Goal: Book appointment/travel/reservation

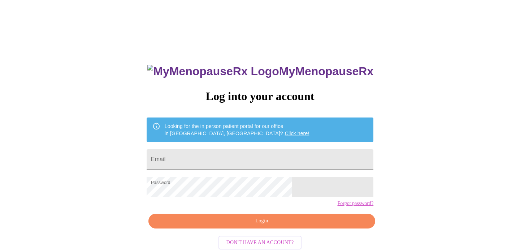
scroll to position [14, 0]
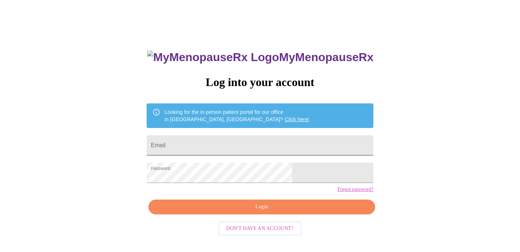
click at [209, 141] on input "Email" at bounding box center [260, 145] width 227 height 20
type input "julieverc@mac.com"
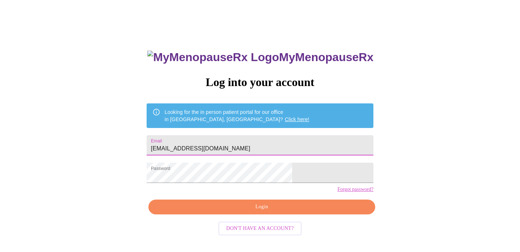
click at [259, 211] on span "Login" at bounding box center [262, 206] width 210 height 9
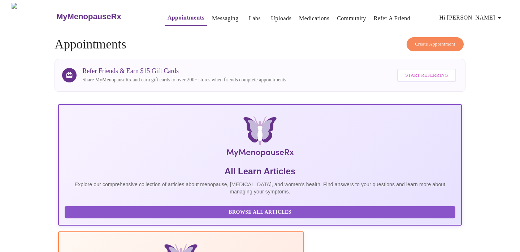
click at [418, 40] on span "Create Appointment" at bounding box center [435, 44] width 40 height 8
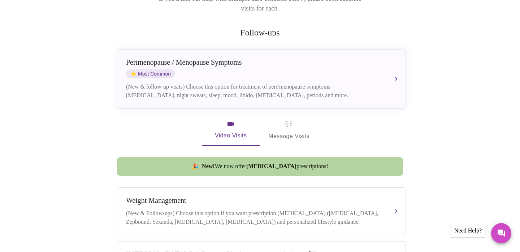
scroll to position [115, 0]
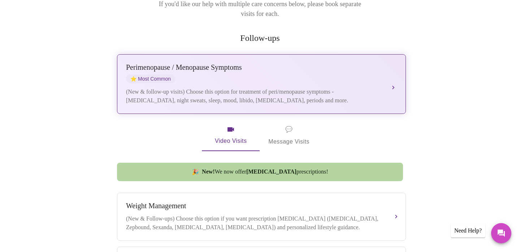
click at [202, 63] on div "Perimenopause / Menopause Symptoms ⭐ Most Common" at bounding box center [254, 73] width 257 height 20
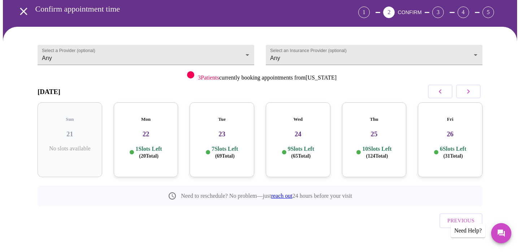
click at [470, 91] on icon "button" at bounding box center [469, 91] width 3 height 4
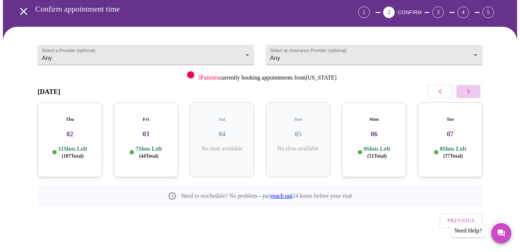
click at [470, 89] on icon "button" at bounding box center [468, 91] width 9 height 9
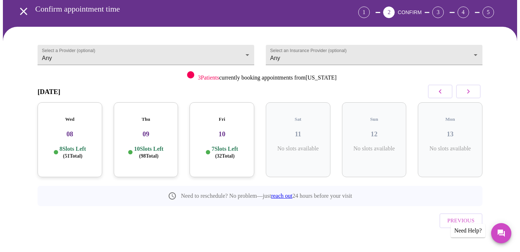
click at [222, 130] on h3 "10" at bounding box center [222, 134] width 53 height 8
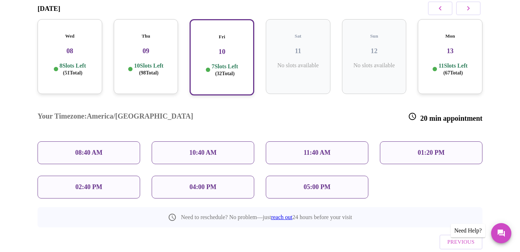
scroll to position [116, 0]
click at [90, 149] on p "08:40 AM" at bounding box center [88, 153] width 27 height 8
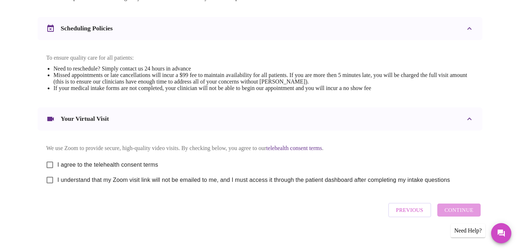
scroll to position [259, 0]
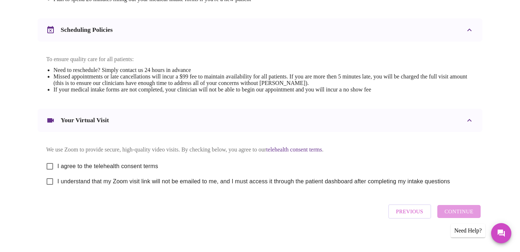
click at [53, 169] on input "I agree to the telehealth consent terms" at bounding box center [49, 166] width 15 height 15
checkbox input "true"
click at [50, 189] on input "I understand that my Zoom visit link will not be emailed to me, and I must acce…" at bounding box center [49, 181] width 15 height 15
checkbox input "true"
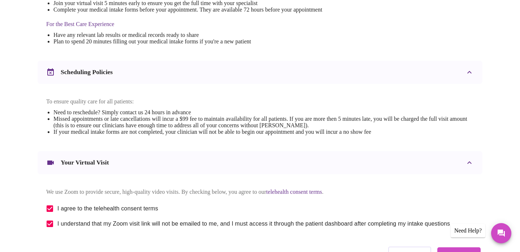
scroll to position [272, 0]
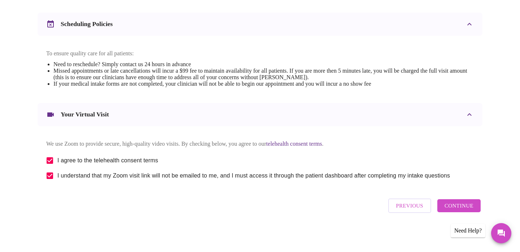
click at [452, 206] on span "Continue" at bounding box center [459, 205] width 29 height 9
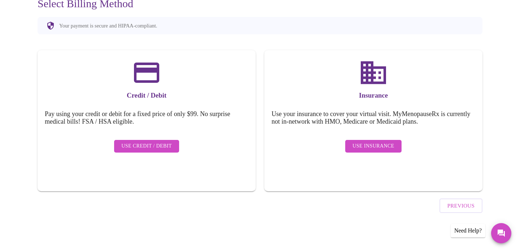
scroll to position [56, 0]
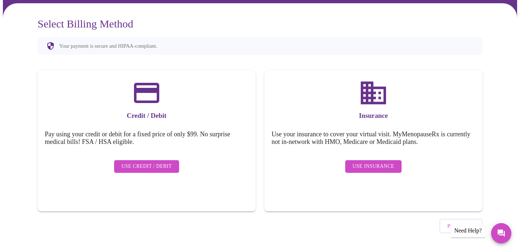
click at [374, 162] on span "Use Insurance" at bounding box center [374, 166] width 42 height 9
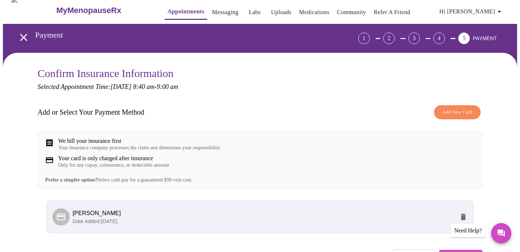
scroll to position [7, 0]
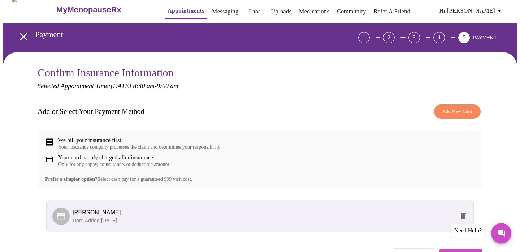
click at [450, 107] on span "Add New Card" at bounding box center [458, 111] width 30 height 8
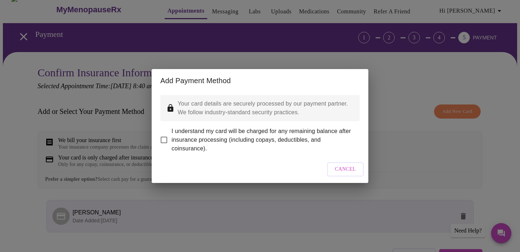
click at [164, 137] on input "I understand my card will be charged for any remaining balance after insurance …" at bounding box center [164, 139] width 15 height 15
checkbox input "true"
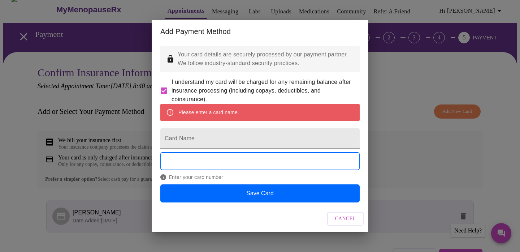
click at [336, 223] on span "Cancel" at bounding box center [345, 218] width 21 height 9
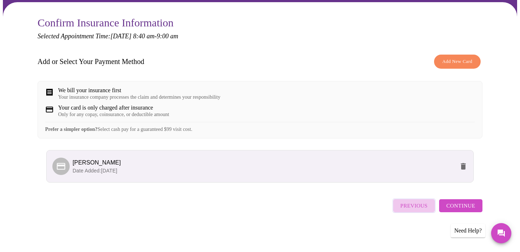
scroll to position [56, 0]
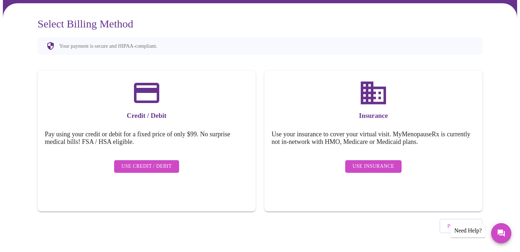
click at [368, 162] on span "Use Insurance" at bounding box center [374, 166] width 42 height 9
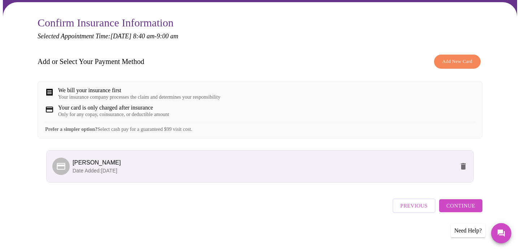
scroll to position [63, 0]
click at [450, 57] on span "Add New Card" at bounding box center [458, 61] width 30 height 8
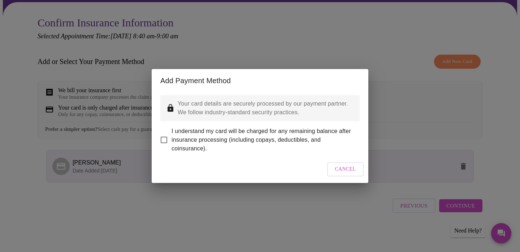
click at [342, 53] on div "Add Payment Method Your card details are securely processed by our payment part…" at bounding box center [260, 126] width 520 height 252
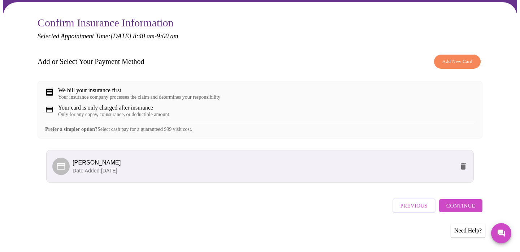
click at [455, 207] on span "Continue" at bounding box center [461, 205] width 29 height 9
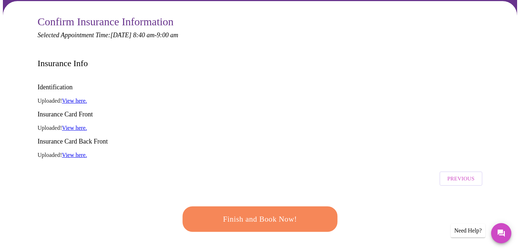
scroll to position [47, 0]
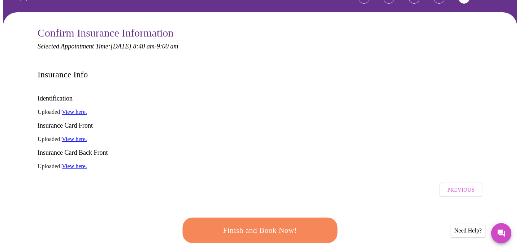
click at [75, 109] on link "View here." at bounding box center [74, 112] width 25 height 6
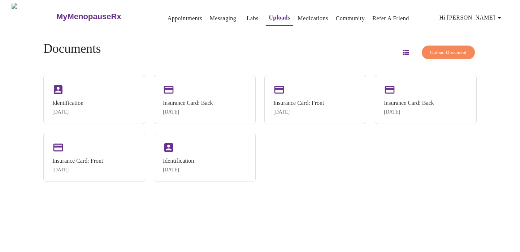
click at [430, 51] on span "Upload Document" at bounding box center [448, 52] width 37 height 8
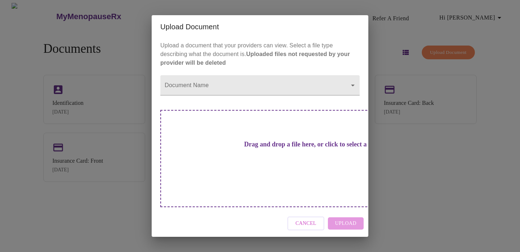
click at [298, 148] on h3 "Drag and drop a file here, or click to select a file" at bounding box center [311, 145] width 200 height 8
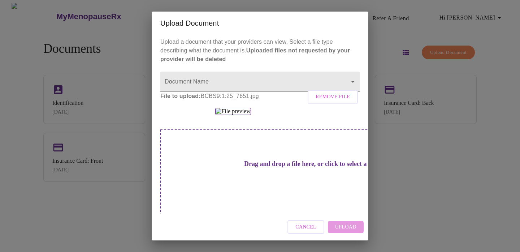
click at [349, 229] on div "Cancel Upload" at bounding box center [260, 227] width 217 height 27
click at [346, 226] on div "Cancel Upload" at bounding box center [260, 227] width 217 height 27
click at [339, 115] on div at bounding box center [260, 111] width 200 height 7
click at [317, 115] on div at bounding box center [260, 111] width 200 height 7
click at [342, 226] on div "Cancel Upload" at bounding box center [260, 227] width 217 height 27
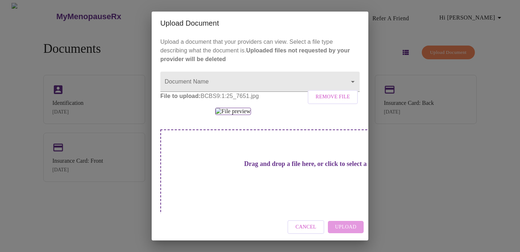
click at [251, 115] on img at bounding box center [232, 111] width 35 height 7
click at [300, 115] on div at bounding box center [260, 111] width 200 height 7
click at [247, 100] on p "File to upload: BCBS9:1:25_7651.jpg Remove File" at bounding box center [260, 96] width 200 height 9
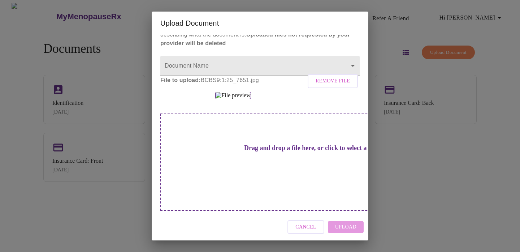
scroll to position [99, 0]
click at [256, 185] on div "Drag and drop a file here, or click to select a file" at bounding box center [310, 161] width 301 height 97
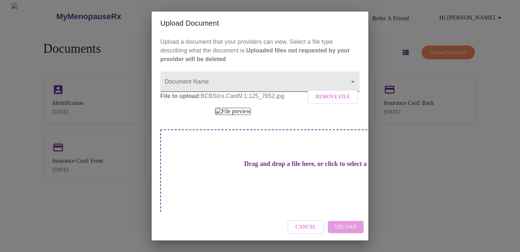
click at [352, 81] on body "MyMenopauseRx Appointments Messaging Labs Uploads Medications Community Refer a…" at bounding box center [260, 129] width 515 height 252
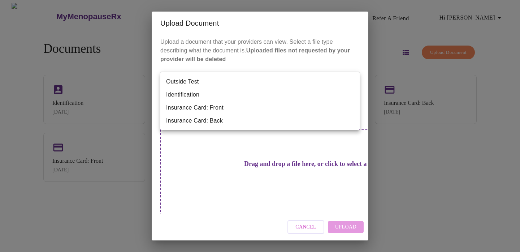
click at [210, 120] on li "Insurance Card: Back" at bounding box center [260, 120] width 200 height 13
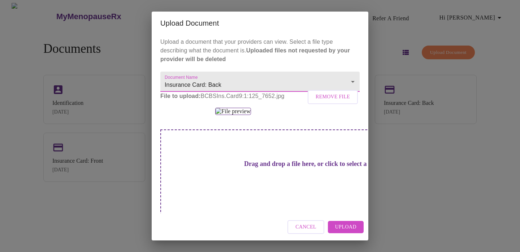
click at [352, 225] on span "Upload" at bounding box center [345, 227] width 21 height 9
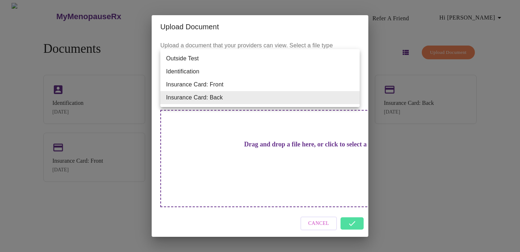
click at [264, 100] on body "MyMenopauseRx Appointments Messaging Labs Uploads Medications Community Refer a…" at bounding box center [260, 129] width 515 height 252
click at [210, 82] on li "Insurance Card: Front" at bounding box center [260, 84] width 200 height 13
type input "Insurance Card: Front"
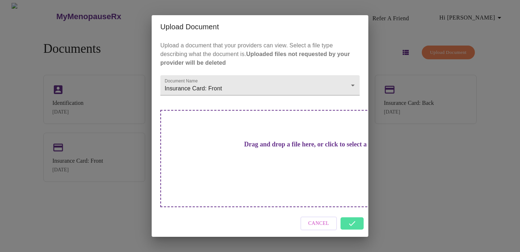
click at [230, 143] on div "Drag and drop a file here, or click to select a file" at bounding box center [310, 158] width 301 height 97
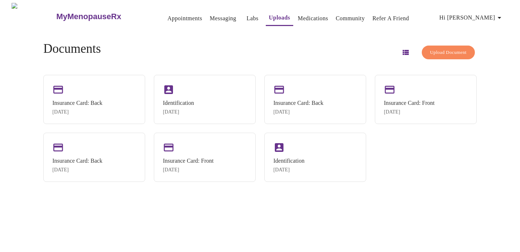
click at [442, 48] on span "Upload Document" at bounding box center [448, 52] width 37 height 8
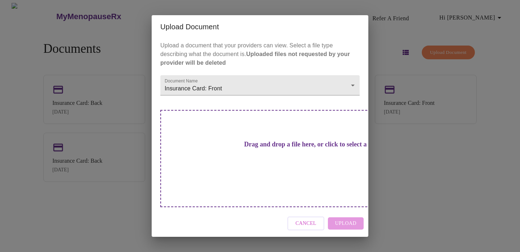
click at [249, 147] on h3 "Drag and drop a file here, or click to select a file" at bounding box center [311, 145] width 200 height 8
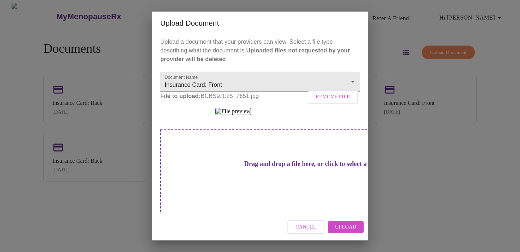
click at [348, 225] on span "Upload" at bounding box center [345, 227] width 21 height 9
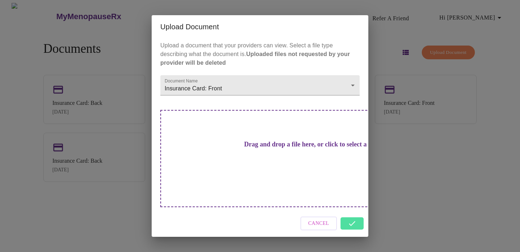
click at [317, 219] on span "Cancel" at bounding box center [319, 223] width 21 height 9
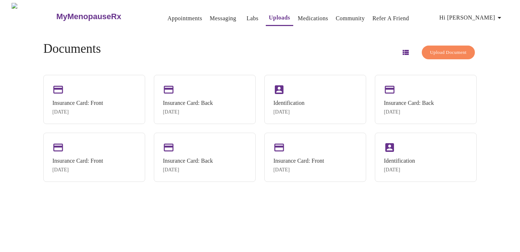
click at [168, 13] on link "Appointments" at bounding box center [185, 18] width 35 height 10
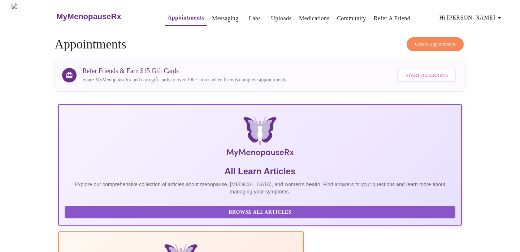
scroll to position [3, 0]
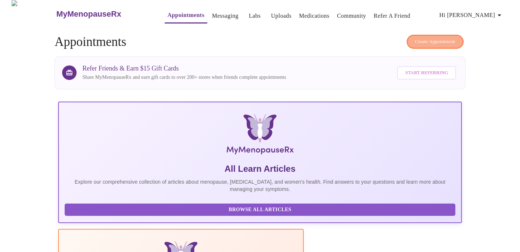
click at [415, 38] on span "Create Appointment" at bounding box center [435, 42] width 40 height 8
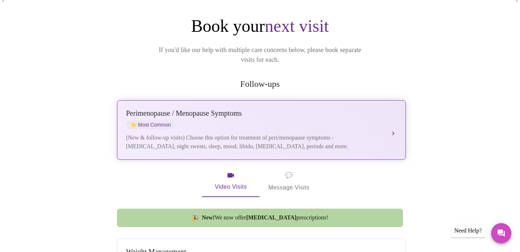
click at [163, 120] on span "⭐ Most Common" at bounding box center [150, 124] width 49 height 9
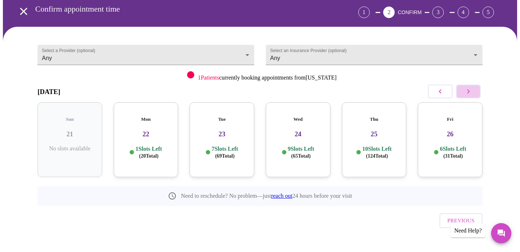
click at [468, 90] on icon "button" at bounding box center [468, 91] width 9 height 9
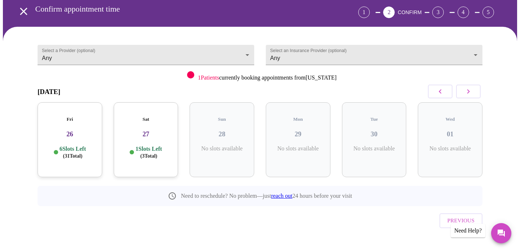
click at [468, 90] on icon "button" at bounding box center [468, 91] width 9 height 9
click at [468, 94] on icon "button" at bounding box center [468, 91] width 9 height 9
click at [205, 136] on div "Fri 10 7 Slots Left ( 32 Total)" at bounding box center [222, 139] width 65 height 75
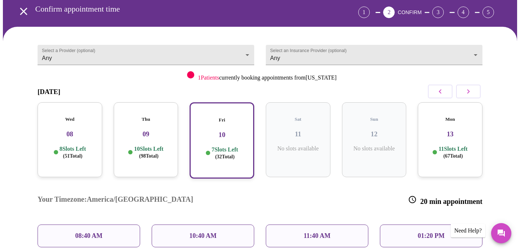
click at [97, 232] on p "08:40 AM" at bounding box center [88, 236] width 27 height 8
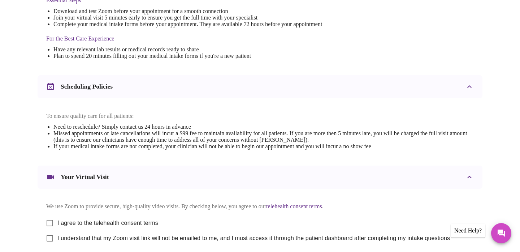
scroll to position [272, 0]
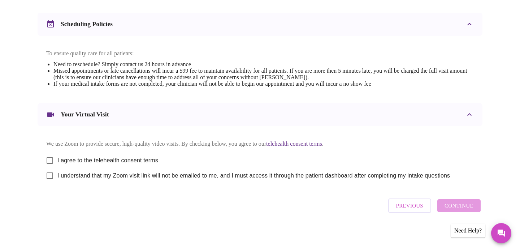
click at [50, 158] on input "I agree to the telehealth consent terms" at bounding box center [49, 160] width 15 height 15
checkbox input "true"
click at [50, 176] on input "I understand that my Zoom visit link will not be emailed to me, and I must acce…" at bounding box center [49, 175] width 15 height 15
checkbox input "true"
click at [453, 207] on span "Continue" at bounding box center [459, 205] width 29 height 9
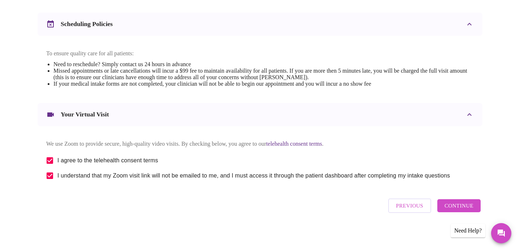
scroll to position [56, 0]
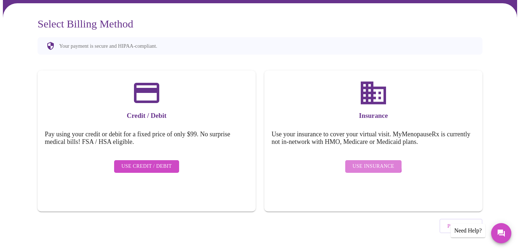
click at [370, 162] on span "Use Insurance" at bounding box center [374, 166] width 42 height 9
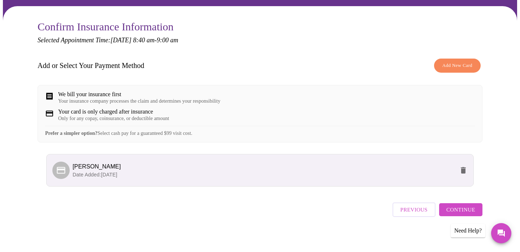
scroll to position [63, 0]
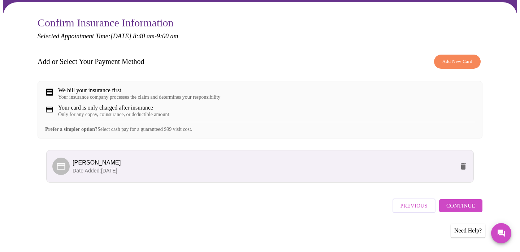
click at [457, 210] on span "Continue" at bounding box center [461, 205] width 29 height 9
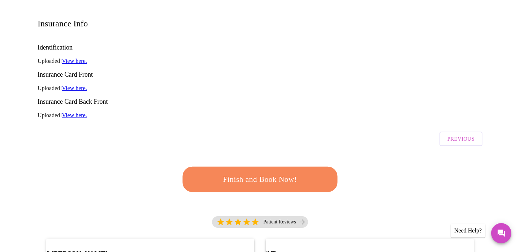
scroll to position [97, 0]
click at [267, 173] on span "Finish and Book Now!" at bounding box center [260, 179] width 134 height 13
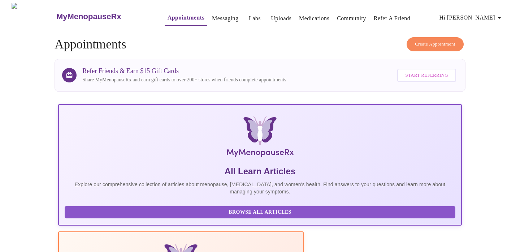
click at [504, 13] on icon "button" at bounding box center [500, 17] width 9 height 9
click at [486, 53] on li "Log out" at bounding box center [492, 54] width 33 height 13
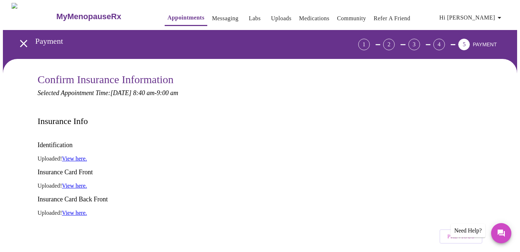
scroll to position [47, 0]
